Goal: Transaction & Acquisition: Purchase product/service

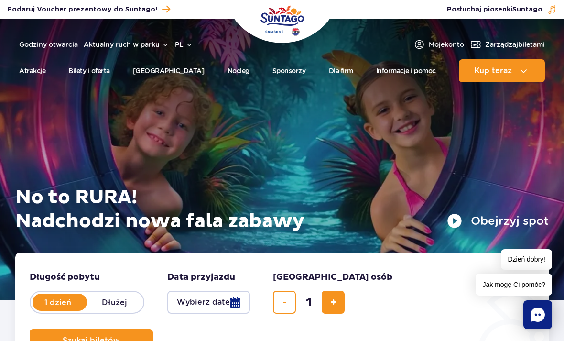
click at [273, 24] on img "Park of Poland" at bounding box center [281, 20] width 43 height 31
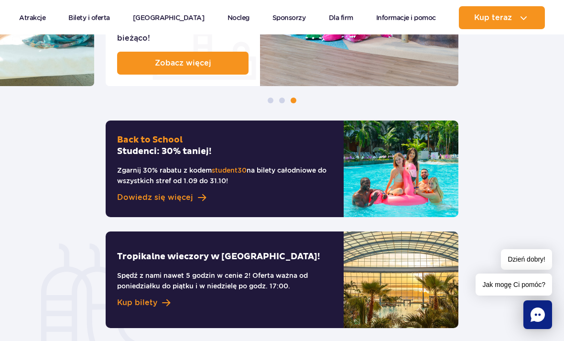
scroll to position [631, 0]
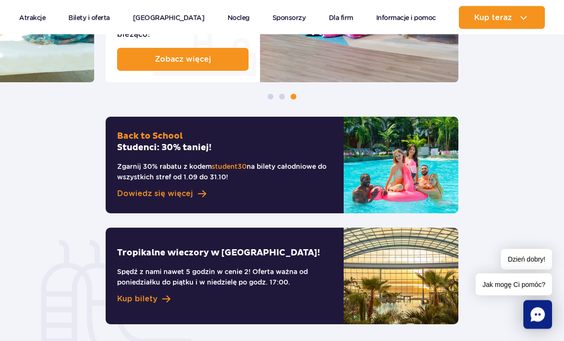
click at [198, 190] on span at bounding box center [202, 194] width 8 height 9
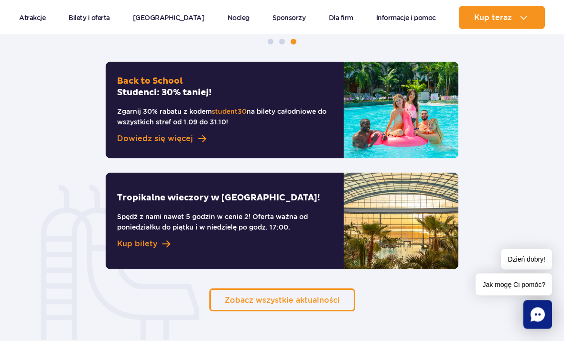
scroll to position [685, 0]
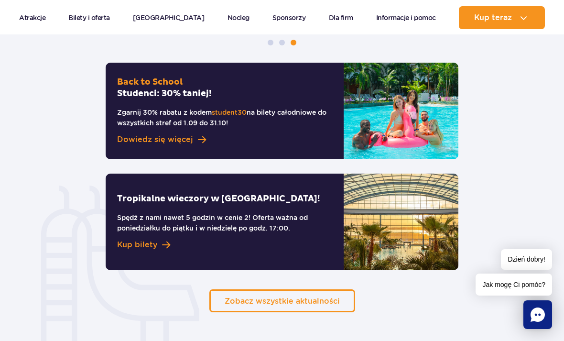
click at [320, 296] on span "Zobacz wszystkie aktualności" at bounding box center [282, 300] width 115 height 9
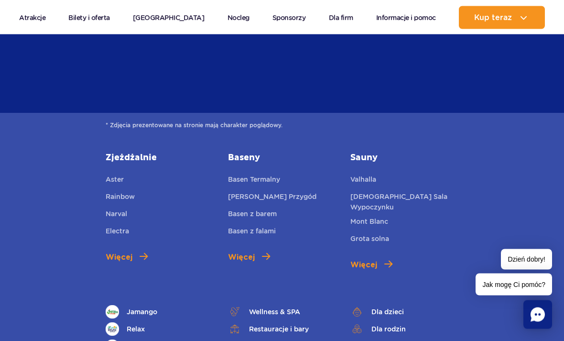
scroll to position [996, 0]
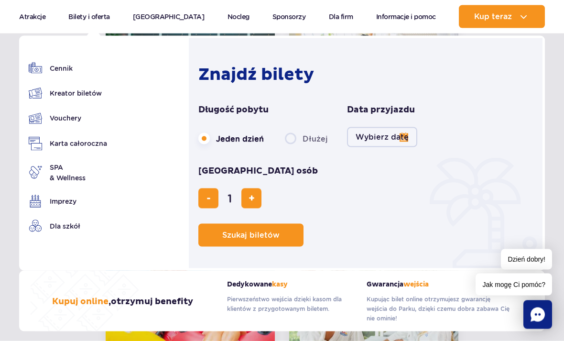
scroll to position [745, 0]
click at [255, 198] on span "dodaj bilet" at bounding box center [251, 198] width 6 height 0
type input "2"
click at [385, 138] on button "Wybierz datę" at bounding box center [382, 137] width 70 height 20
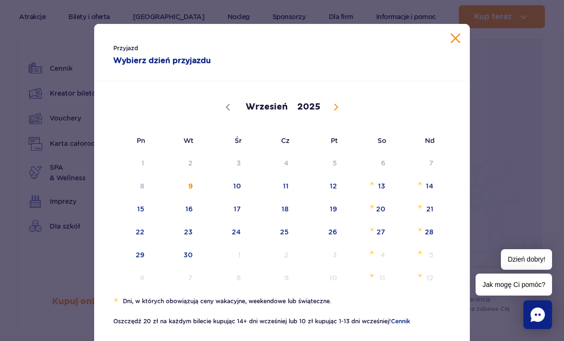
click at [325, 100] on div "Wrzesień Październik Listopad [DATE]" at bounding box center [281, 105] width 337 height 47
click at [330, 106] on span at bounding box center [336, 107] width 16 height 16
click at [334, 107] on icon at bounding box center [336, 107] width 7 height 7
select select "10"
click at [333, 228] on span "21" at bounding box center [320, 232] width 48 height 22
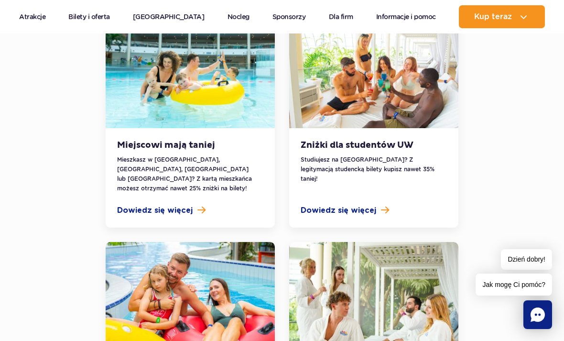
click at [290, 173] on div "Zniżki dla studentów UW Studiujesz na [GEOGRAPHIC_DATA]? Z legitymacją studenck…" at bounding box center [373, 177] width 169 height 99
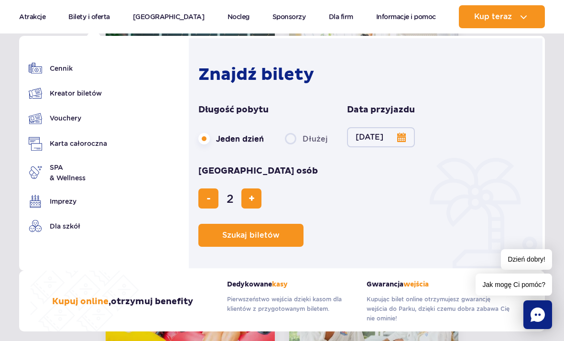
click at [281, 224] on button "Szukaj biletów" at bounding box center [250, 235] width 105 height 23
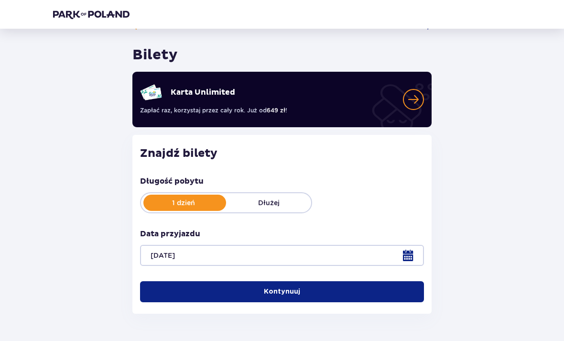
scroll to position [27, 0]
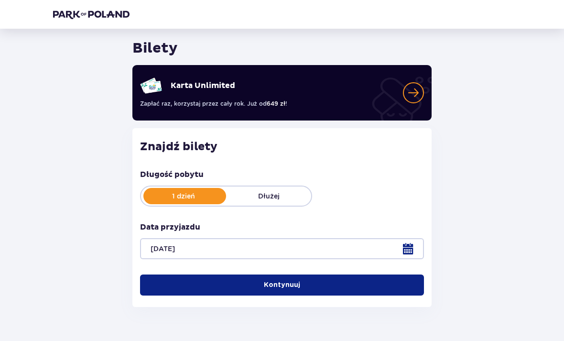
click at [292, 281] on p "Kontynuuj" at bounding box center [282, 285] width 36 height 10
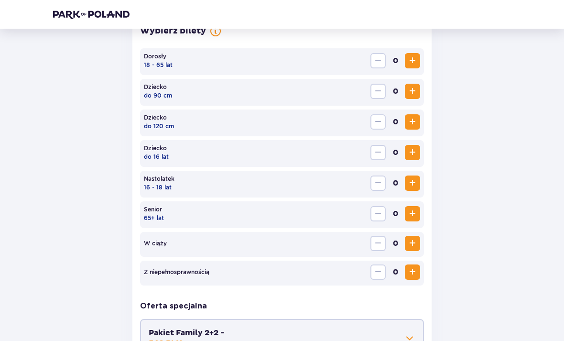
scroll to position [294, 0]
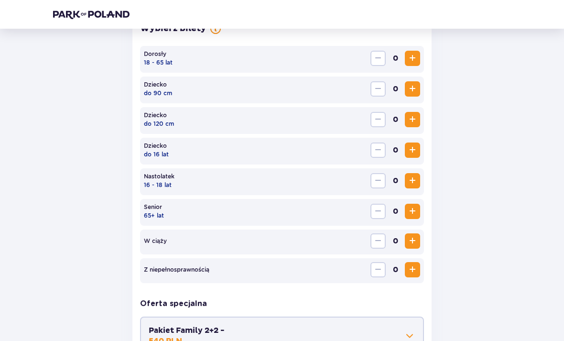
click at [417, 57] on span "Increase" at bounding box center [412, 58] width 11 height 11
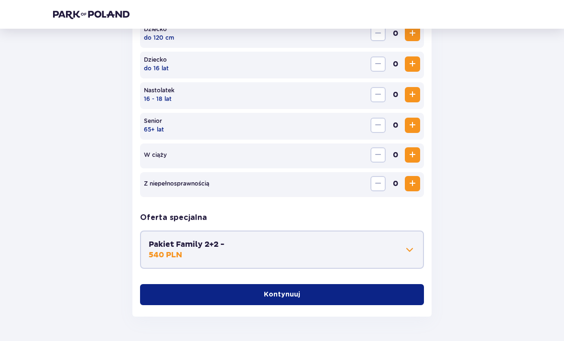
scroll to position [382, 0]
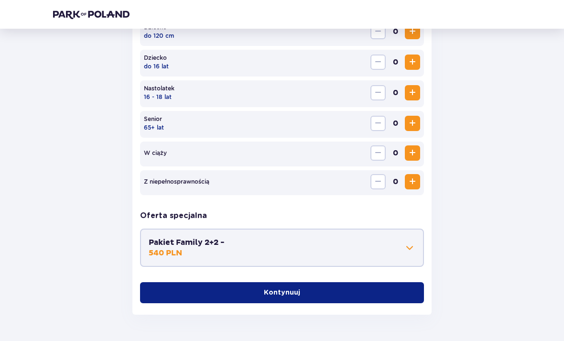
click at [389, 300] on button "Kontynuuj" at bounding box center [282, 292] width 284 height 21
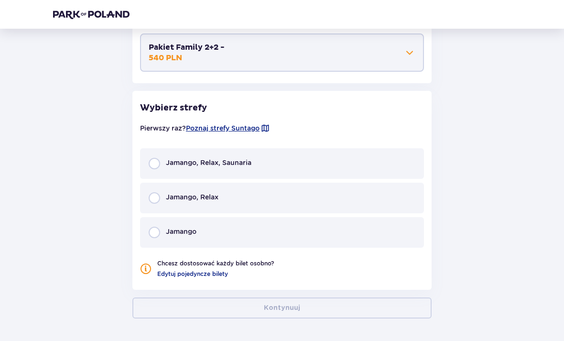
scroll to position [581, 0]
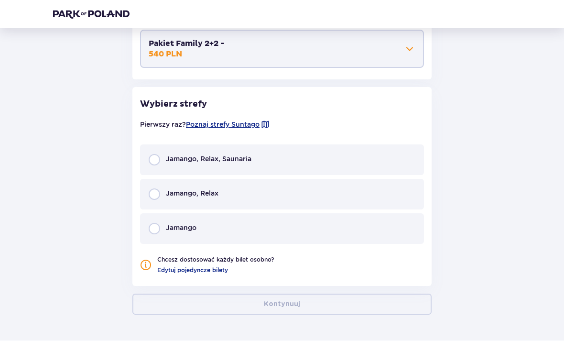
click at [258, 164] on div "Jamango, Relax, Saunaria" at bounding box center [282, 160] width 284 height 31
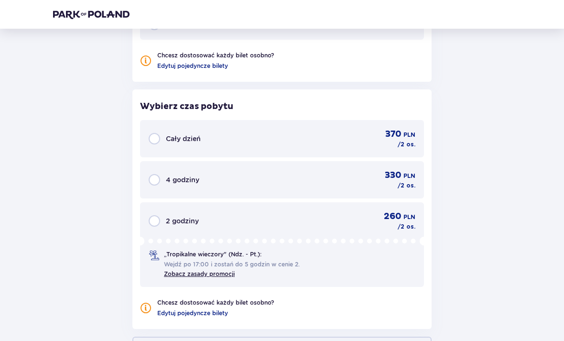
scroll to position [828, 0]
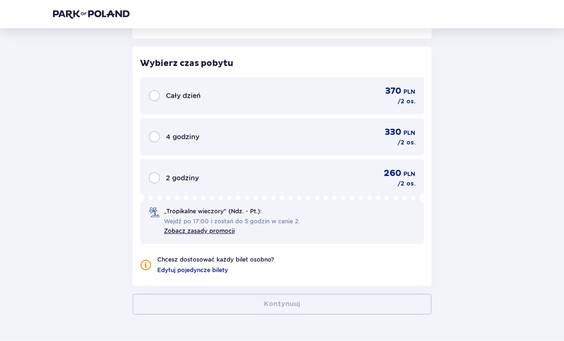
click at [377, 108] on div "Cały dzień 370 PLN / 2 os." at bounding box center [282, 95] width 284 height 37
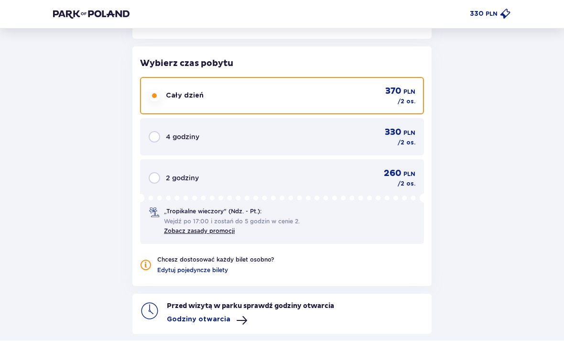
scroll to position [875, 0]
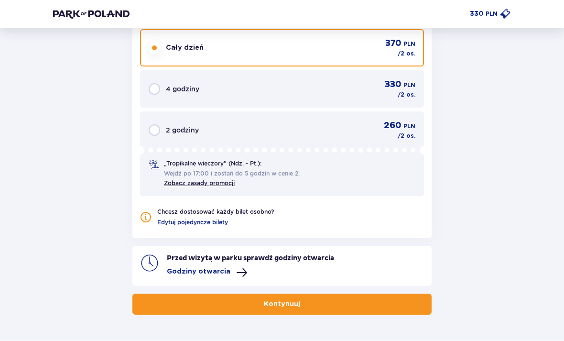
click at [238, 308] on button "Kontynuuj" at bounding box center [281, 304] width 299 height 21
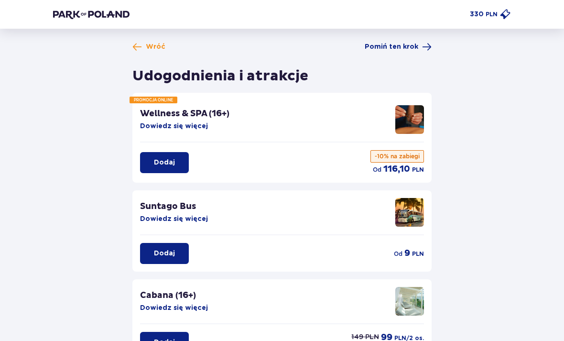
click at [192, 214] on button "Dowiedz się więcej" at bounding box center [174, 219] width 68 height 10
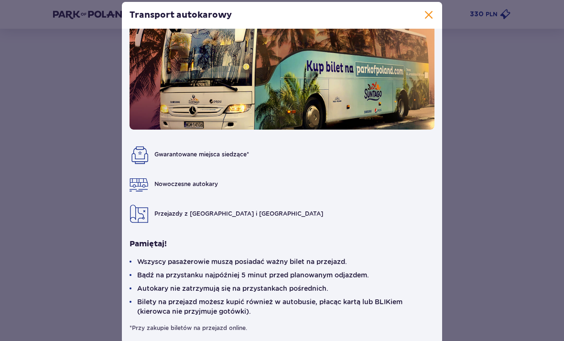
scroll to position [43, 0]
click at [459, 204] on div "Transport autokarowy Gwarantowane miejsca siedzące* Nowoczesne autokary Przejaz…" at bounding box center [282, 172] width 564 height 345
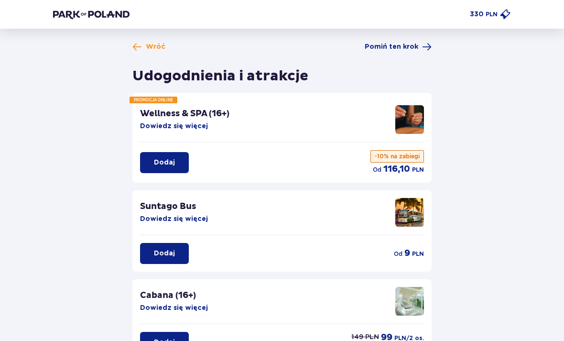
click at [462, 204] on div "Wróć Pomiń ten krok Udogodnienia i atrakcje PROMOCJA ONLINE Wellness & SPA (16+…" at bounding box center [281, 280] width 473 height 477
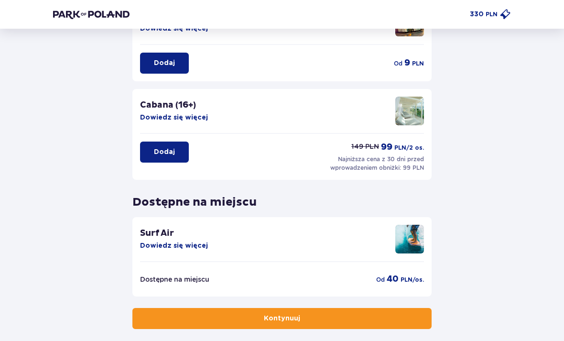
scroll to position [204, 0]
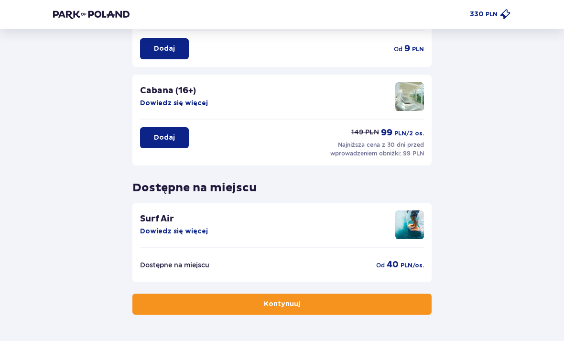
click at [360, 300] on button "Kontynuuj" at bounding box center [281, 304] width 299 height 21
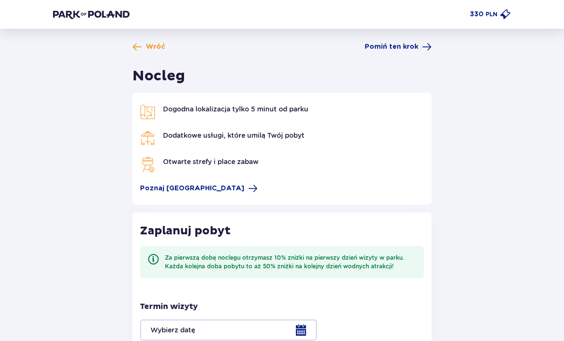
click at [410, 51] on span "Pomiń ten krok" at bounding box center [392, 47] width 54 height 10
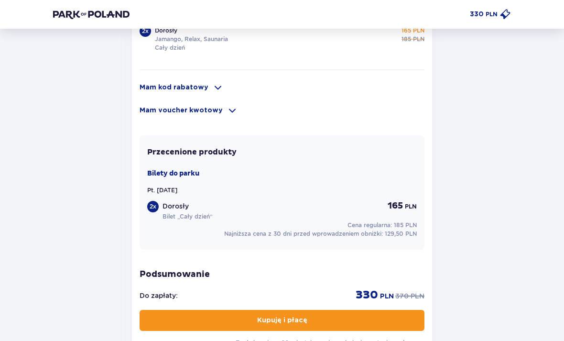
scroll to position [691, 0]
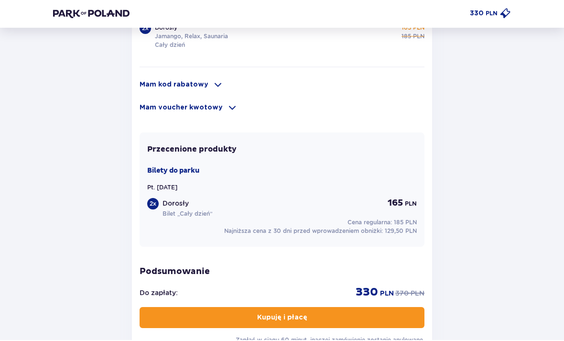
click at [212, 88] on span at bounding box center [217, 85] width 11 height 11
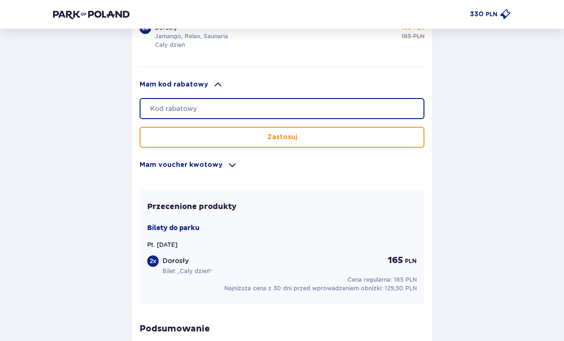
click at [301, 101] on input "text" at bounding box center [282, 108] width 285 height 21
type input "student30"
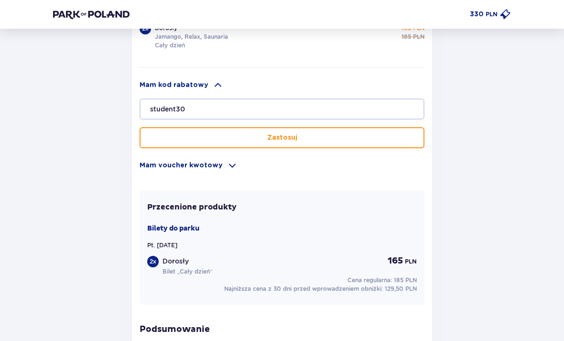
click at [363, 144] on button "Zastosuj" at bounding box center [282, 137] width 285 height 21
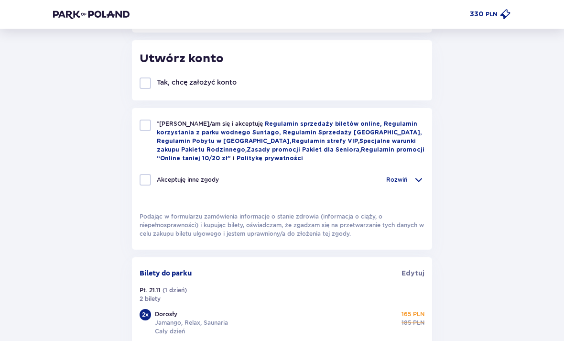
scroll to position [399, 0]
